Goal: Check status: Check status

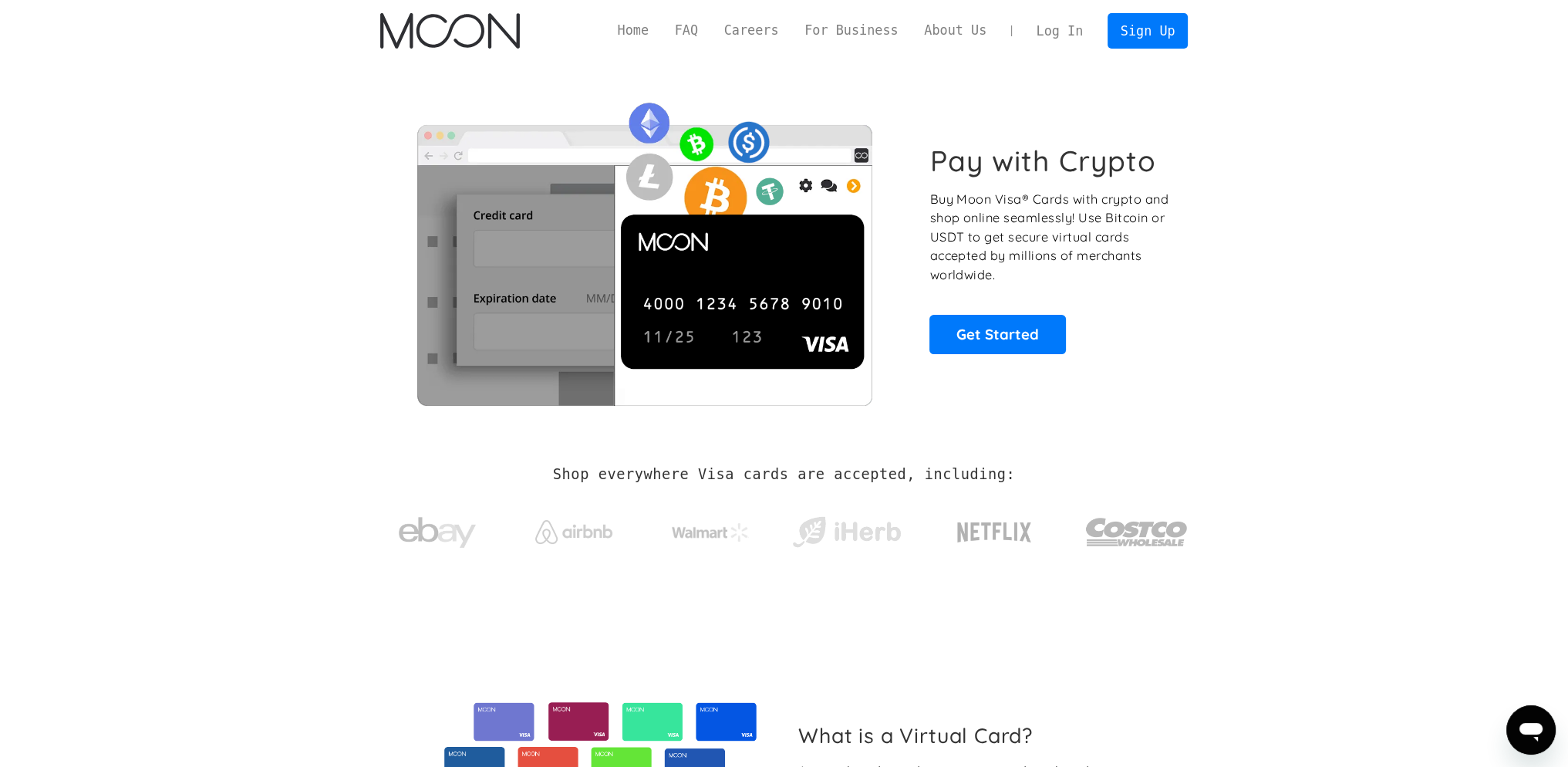
click at [1067, 32] on link "Log In" at bounding box center [1059, 31] width 72 height 34
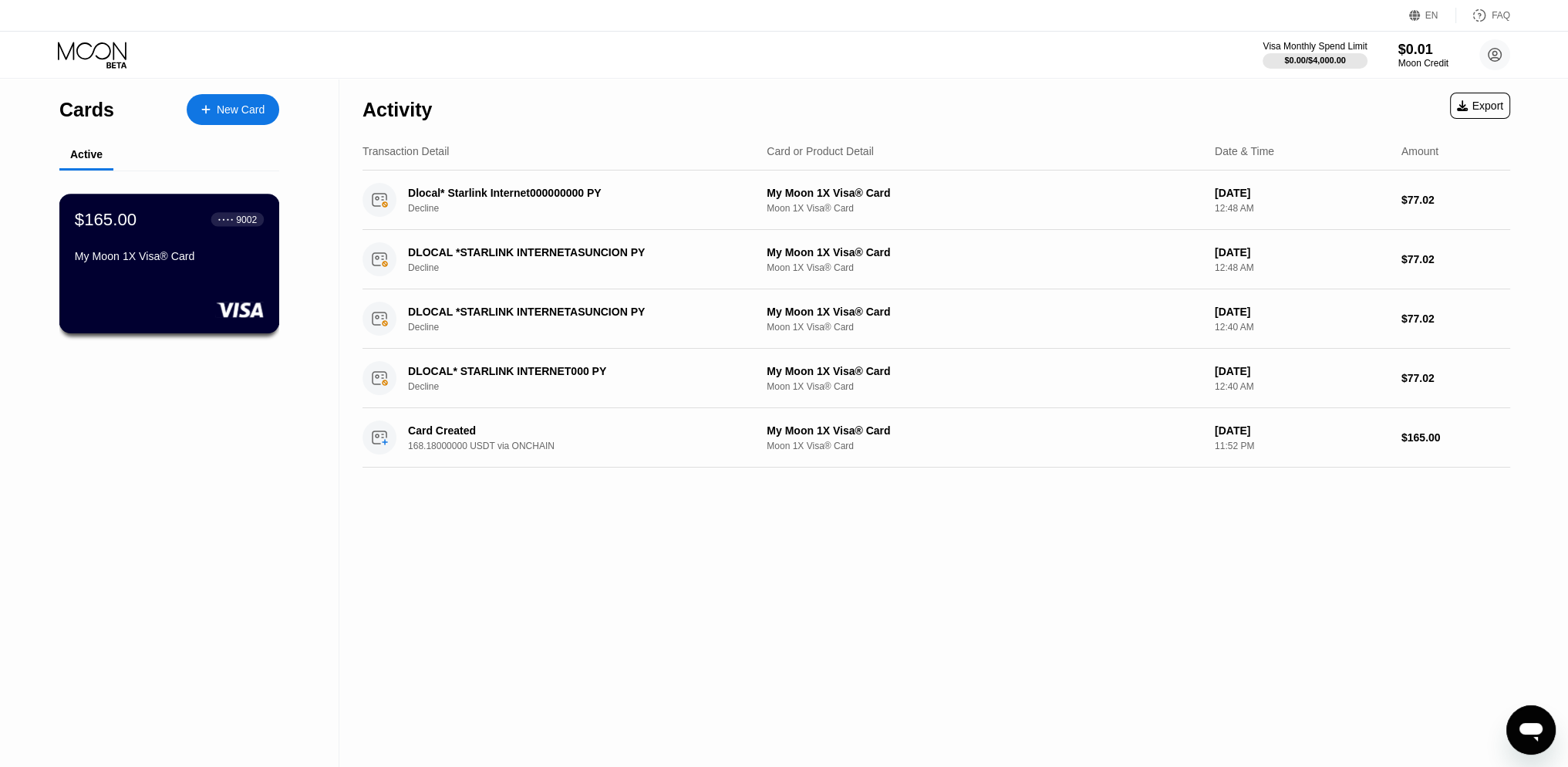
click at [182, 246] on div "$165.00 ● ● ● ● 9002 My Moon 1X Visa® Card" at bounding box center [169, 239] width 189 height 60
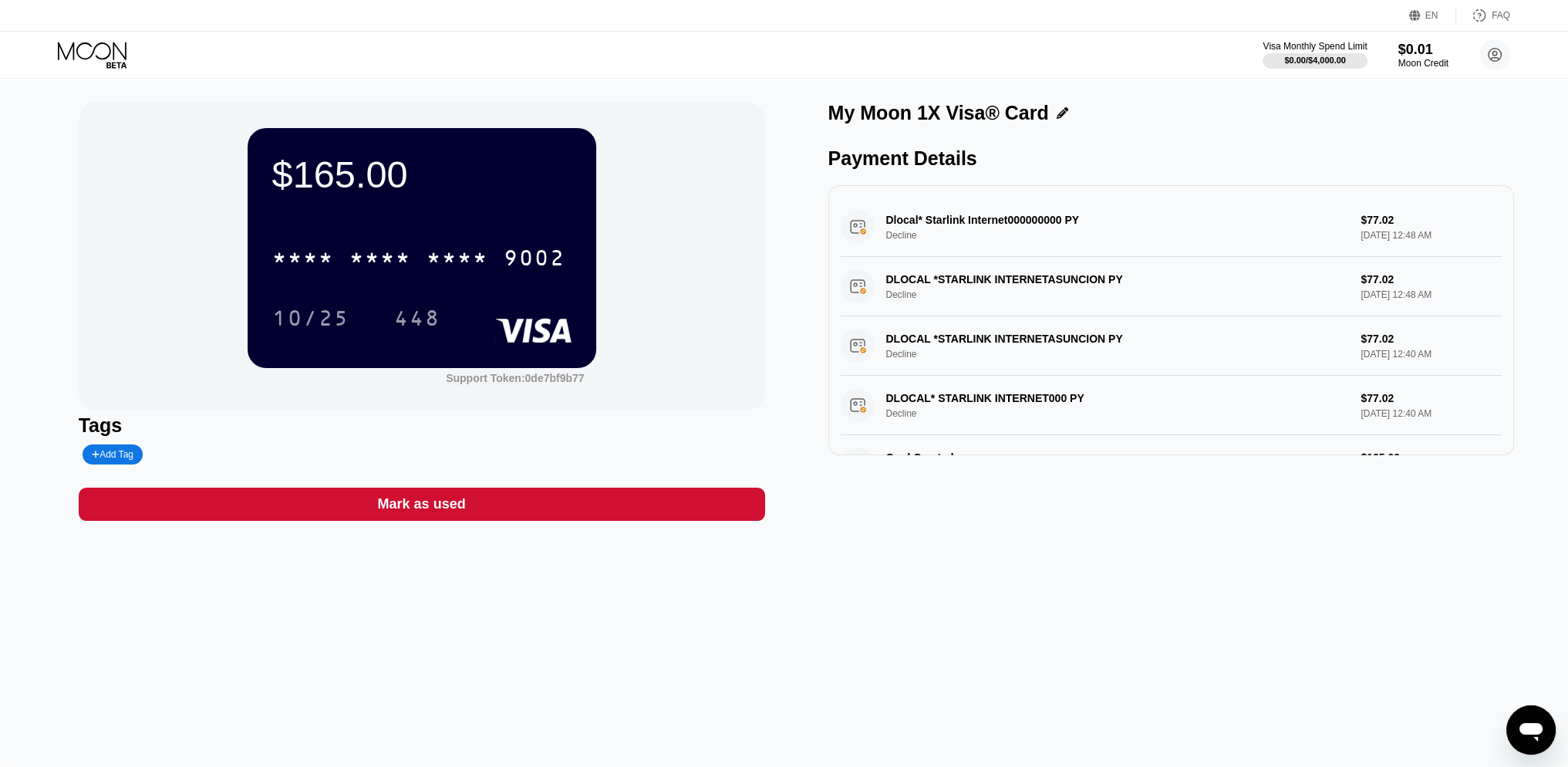
click at [1228, 627] on div "$165.00 * * * * * * * * * * * * 9002 10/25 448 Support Token: 0de7bf9b77 Tags A…" at bounding box center [784, 423] width 1568 height 688
click at [1530, 83] on div "$165.00 * * * * * * * * * * * * 9002 10/25 448 Support Token: 0de7bf9b77 Tags A…" at bounding box center [784, 423] width 1568 height 688
click at [1002, 472] on div "My Moon 1X Visa® Card Payment Details Dlocal* Starlink Internet000000000 PY Dec…" at bounding box center [1171, 311] width 686 height 419
click at [1057, 112] on icon at bounding box center [1062, 113] width 12 height 12
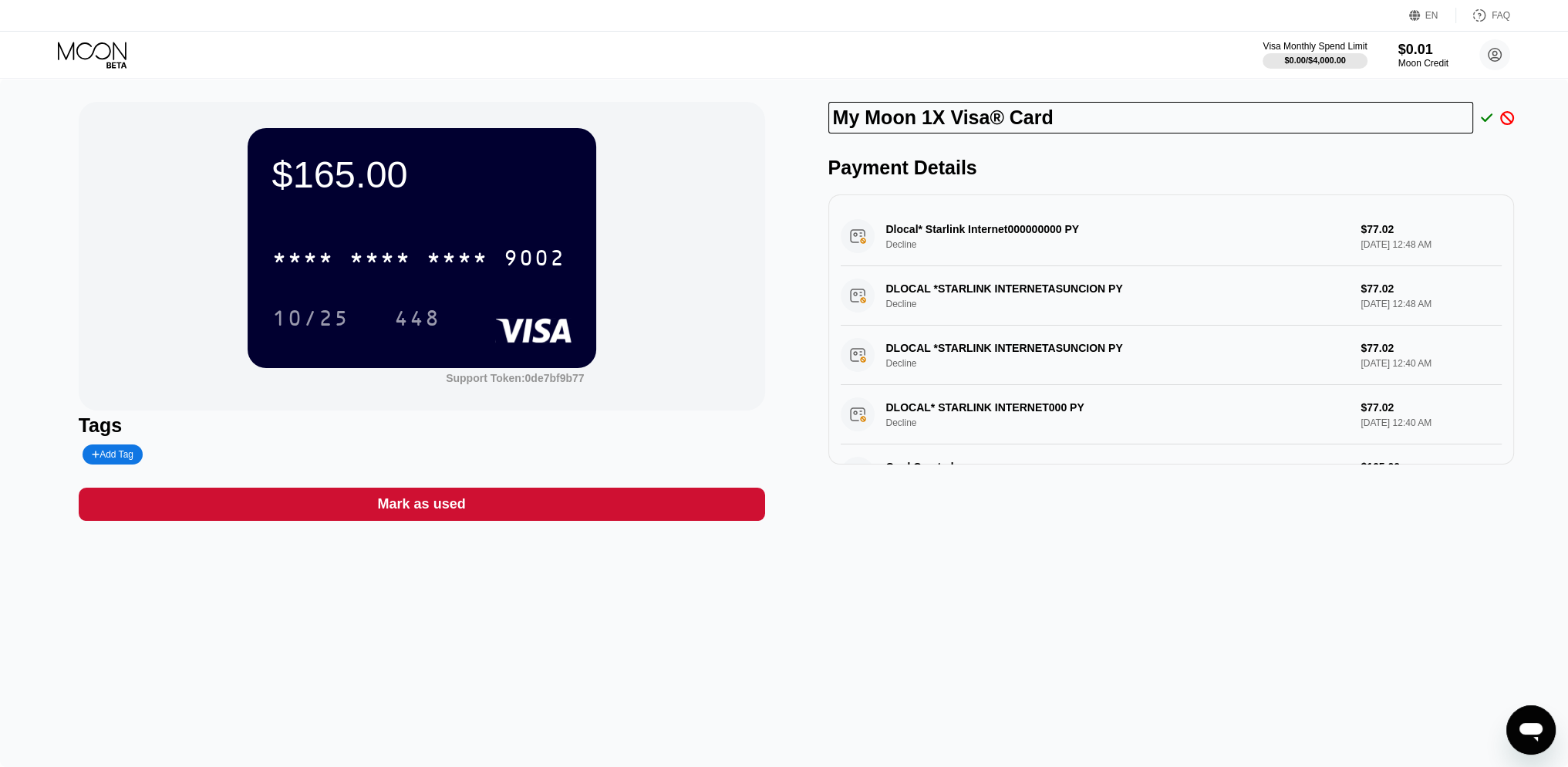
drag, startPoint x: 1067, startPoint y: 118, endPoint x: 805, endPoint y: 119, distance: 262.0
click at [805, 119] on div "$165.00 * * * * * * * * * * * * 9002 10/25 448 Support Token: 0de7bf9b77 Tags A…" at bounding box center [784, 311] width 1411 height 419
drag, startPoint x: 975, startPoint y: 89, endPoint x: 993, endPoint y: 75, distance: 22.8
click at [975, 86] on div "$165.00 * * * * * * * * * * * * 9002 10/25 448 Support Token: 0de7bf9b77 Tags A…" at bounding box center [784, 423] width 1568 height 688
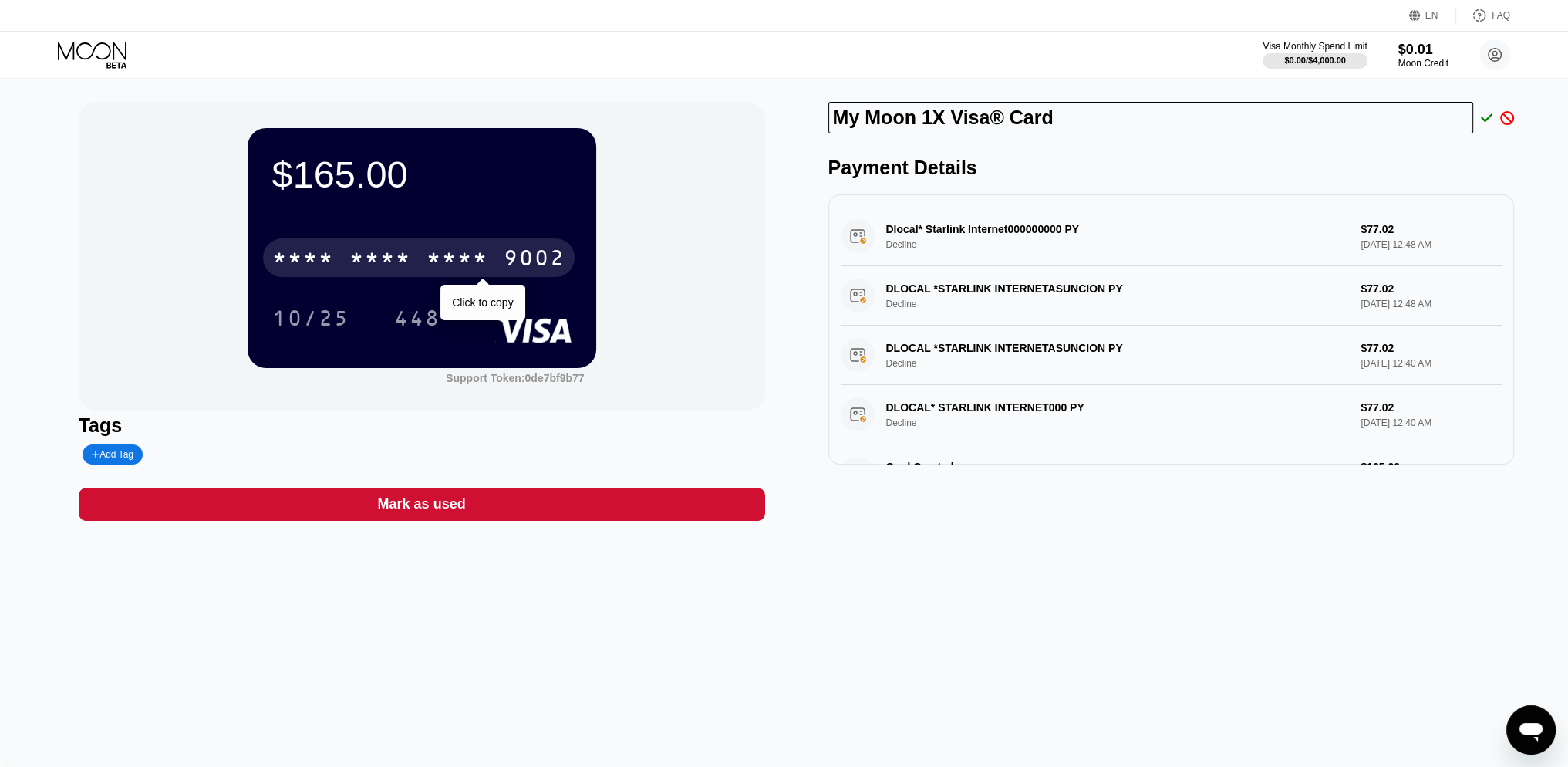
click at [438, 256] on div "* * * *" at bounding box center [457, 260] width 61 height 25
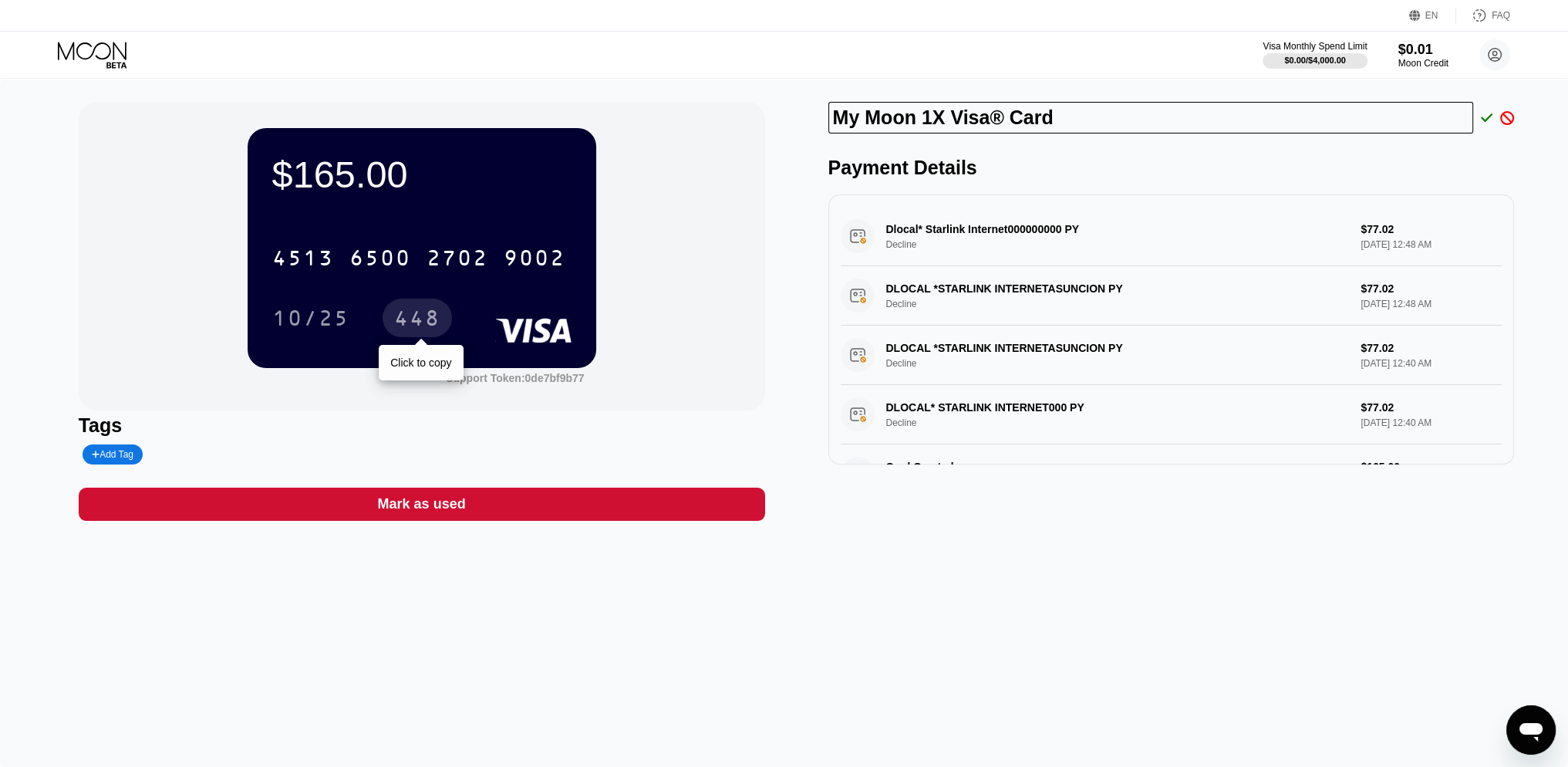
click at [411, 313] on div "448" at bounding box center [417, 320] width 46 height 25
click at [336, 309] on div "10/25" at bounding box center [310, 318] width 100 height 39
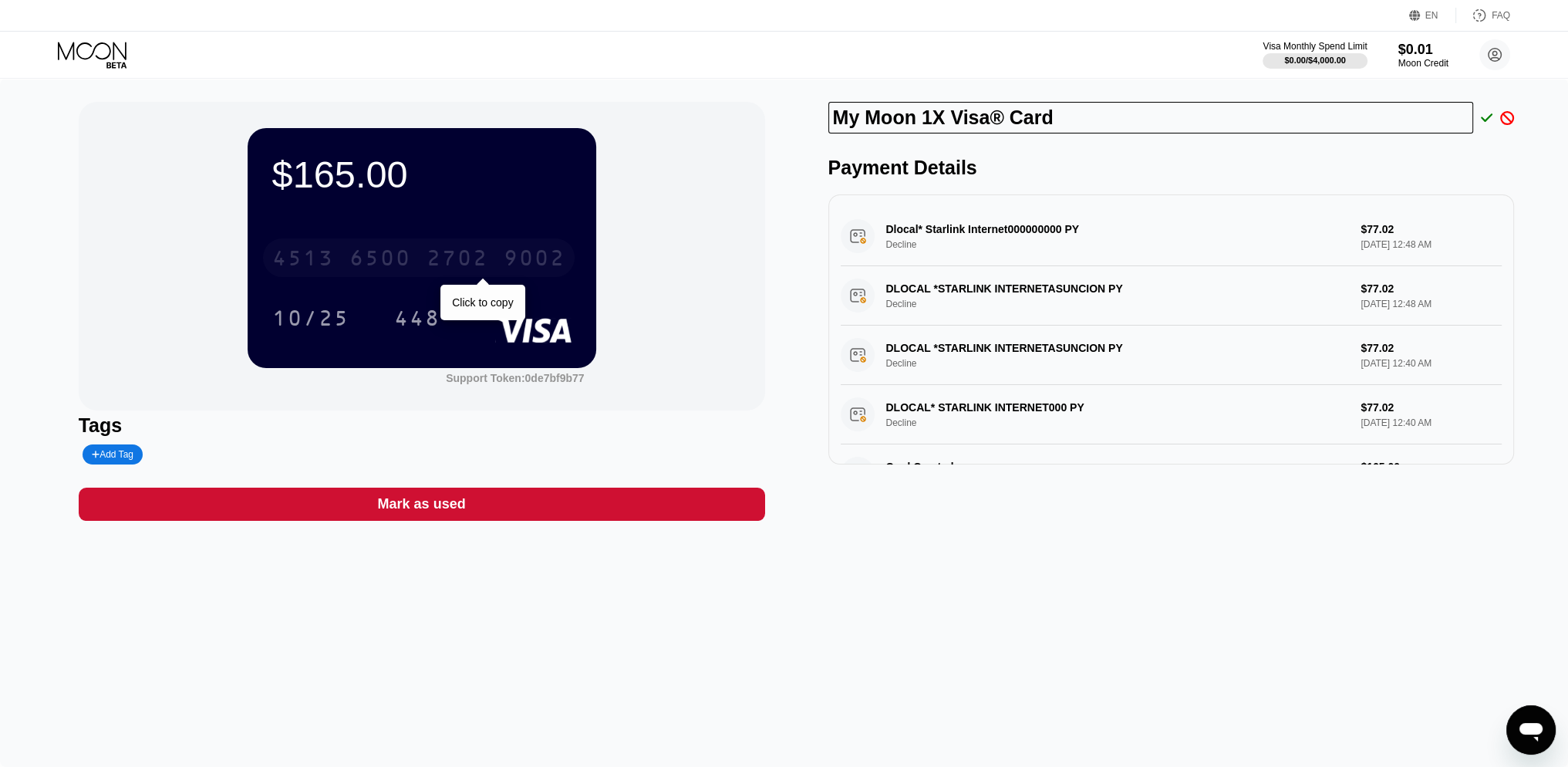
click at [448, 265] on div "2702" at bounding box center [457, 260] width 61 height 25
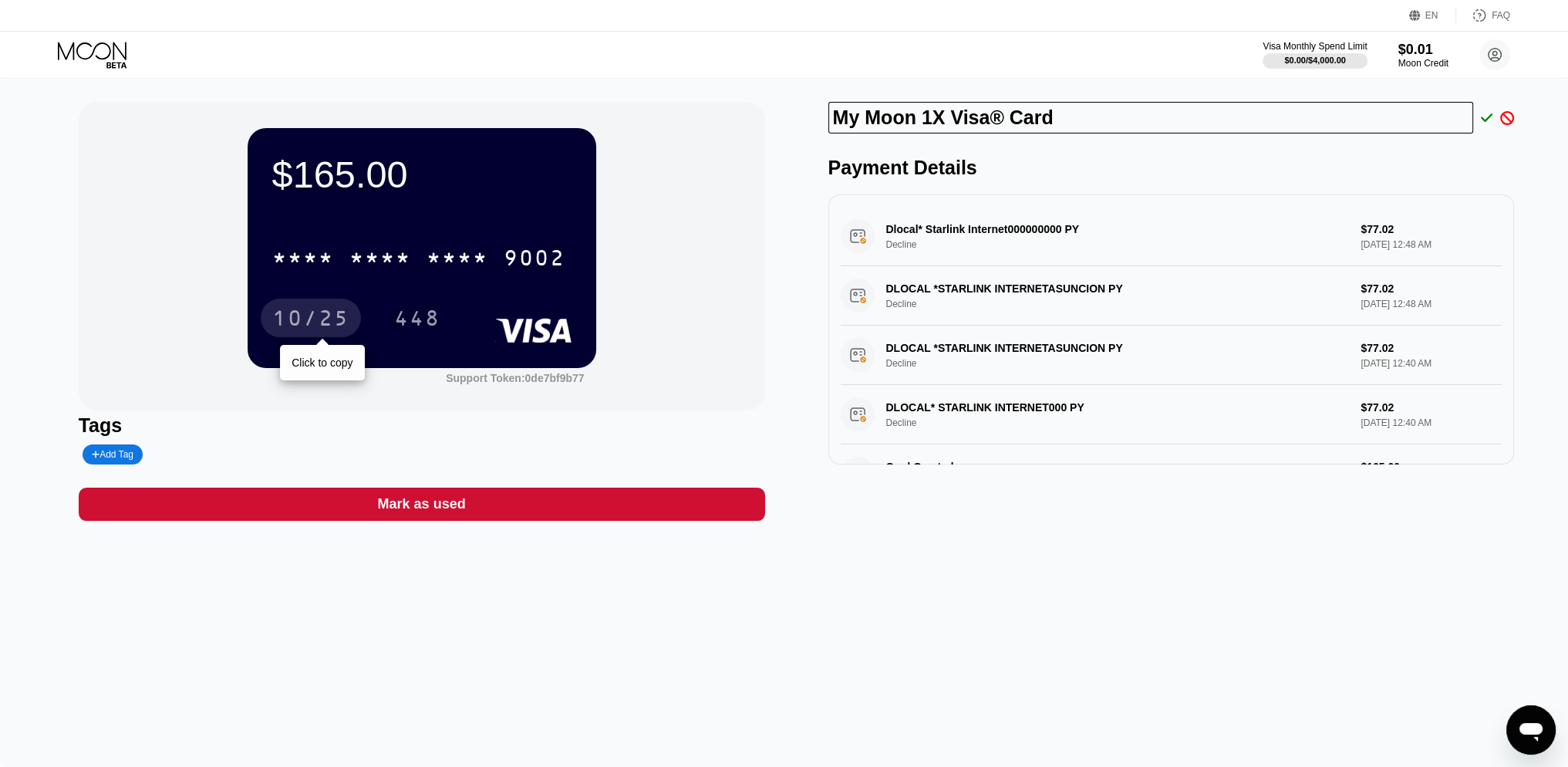
click at [308, 323] on div "10/25" at bounding box center [310, 320] width 77 height 25
